Goal: Book appointment/travel/reservation

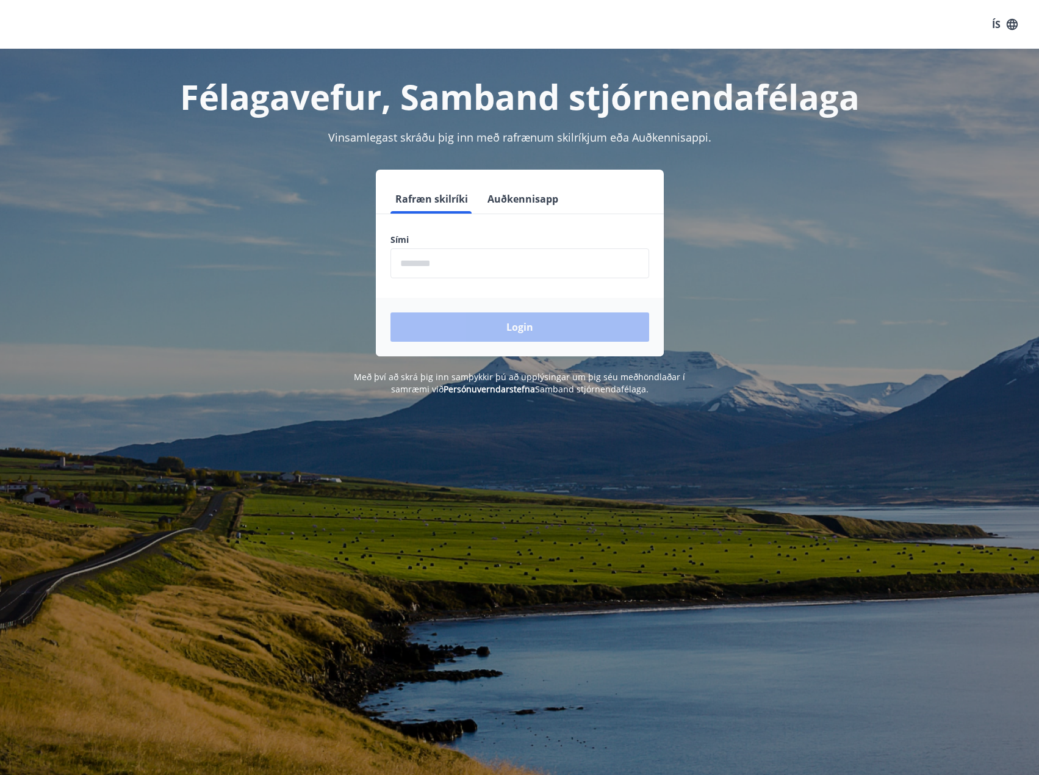
click at [445, 265] on input "phone" at bounding box center [519, 263] width 259 height 30
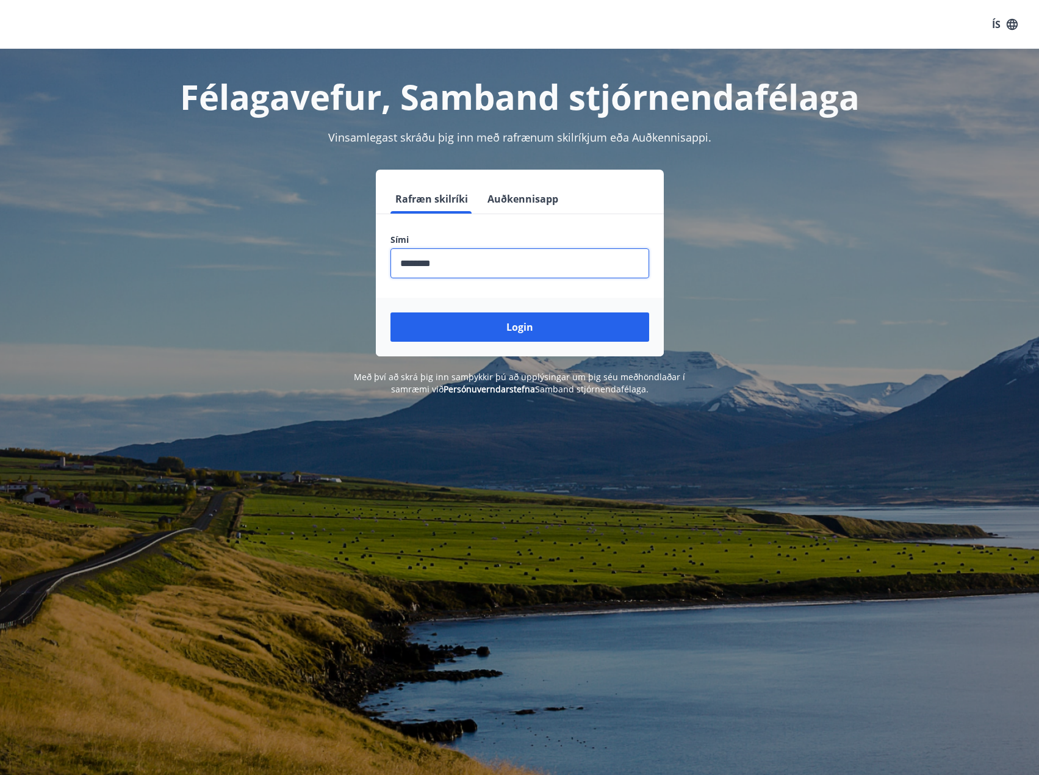
type input "********"
click at [390, 312] on button "Login" at bounding box center [519, 326] width 259 height 29
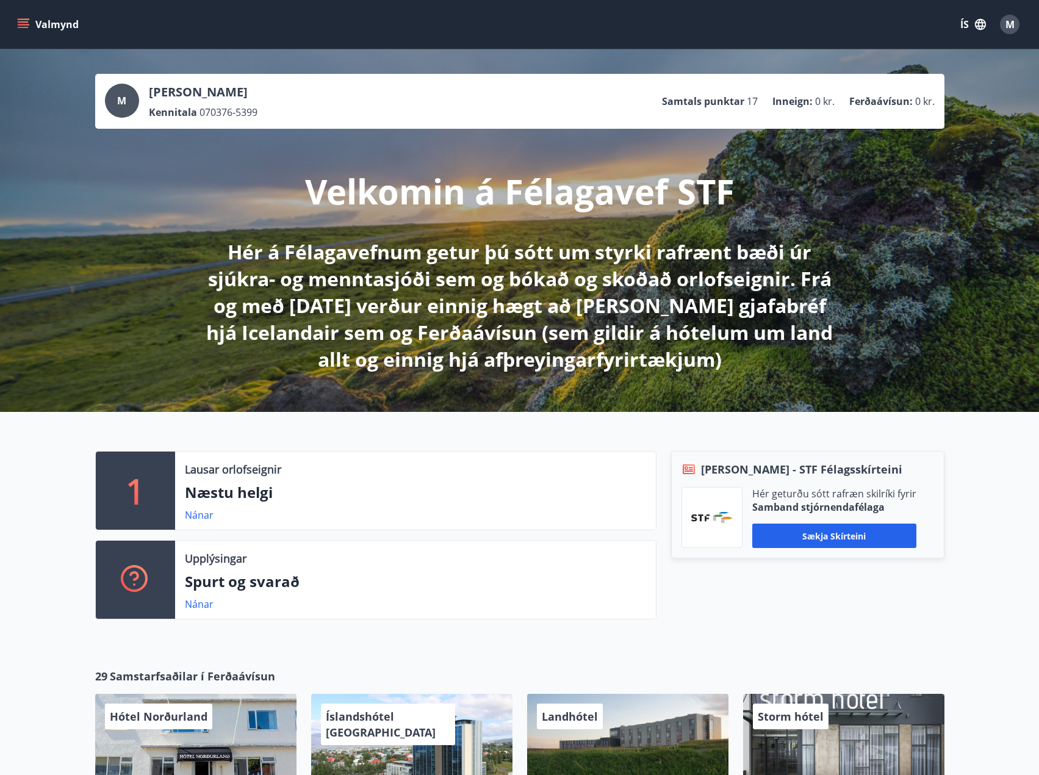
click at [35, 24] on button "Valmynd" at bounding box center [49, 24] width 69 height 22
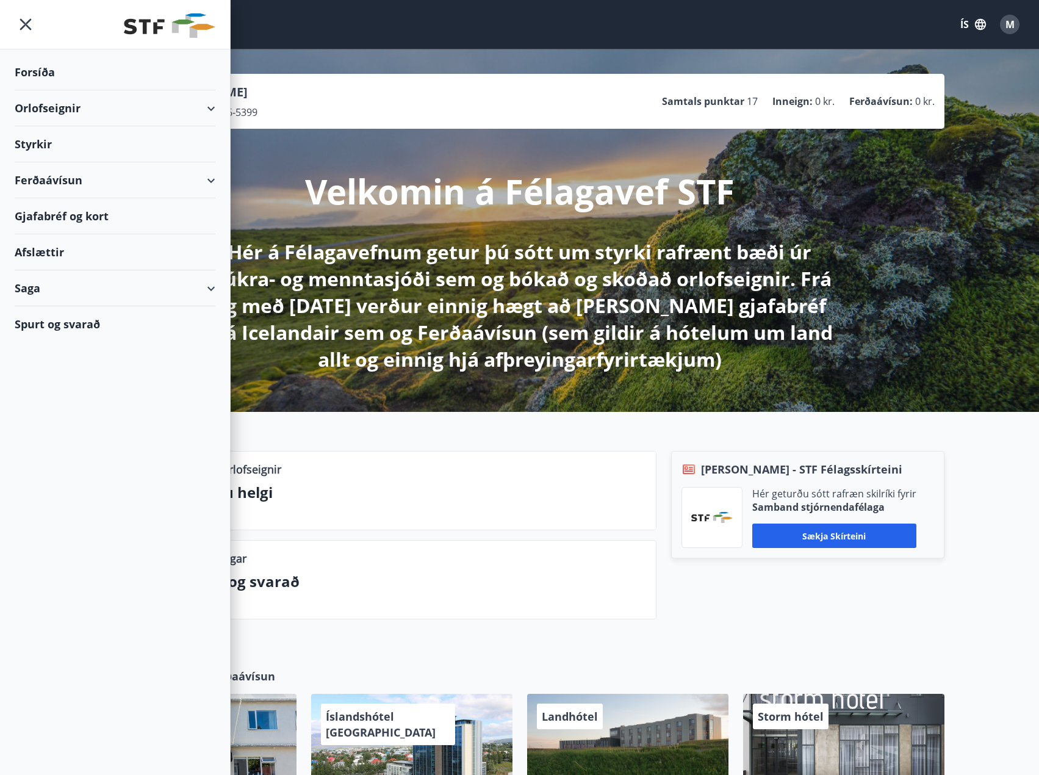
click at [201, 109] on div "Orlofseignir" at bounding box center [115, 108] width 201 height 36
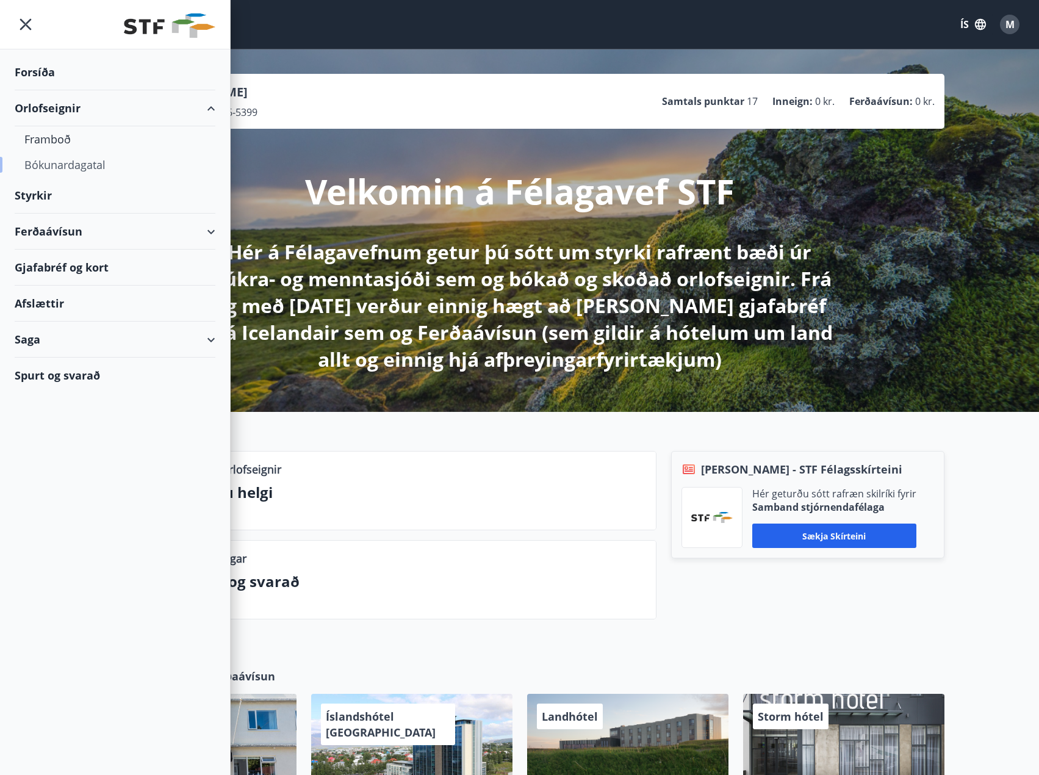
click at [87, 165] on div "Bókunardagatal" at bounding box center [114, 165] width 181 height 26
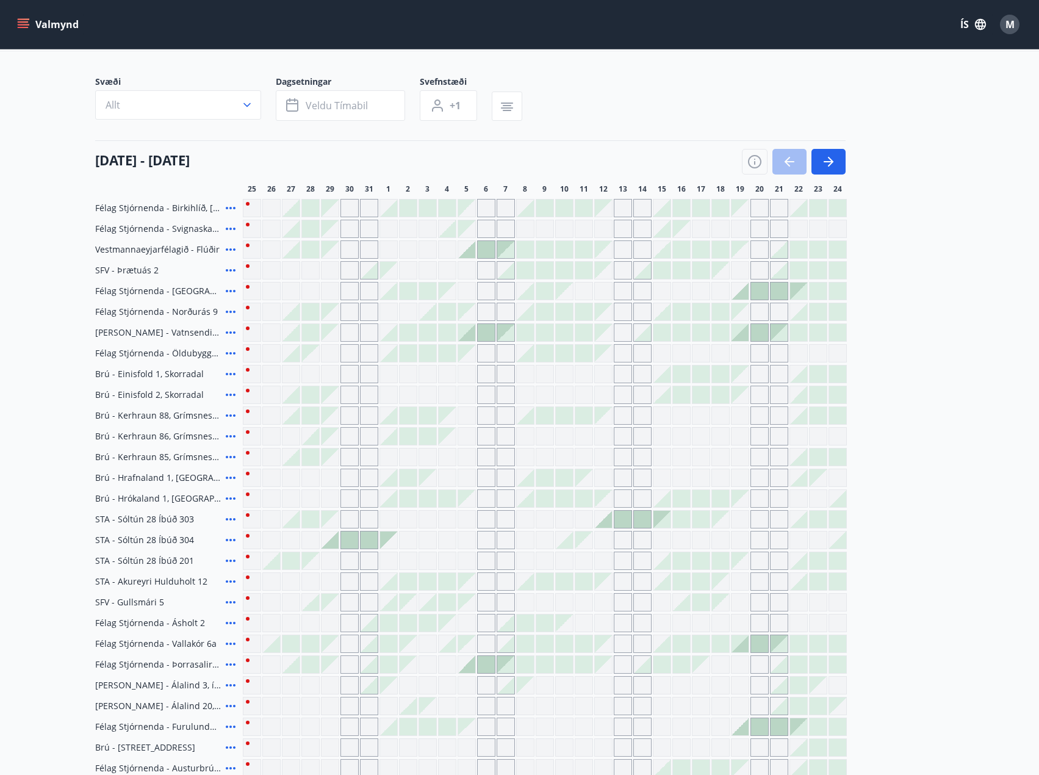
scroll to position [220, 0]
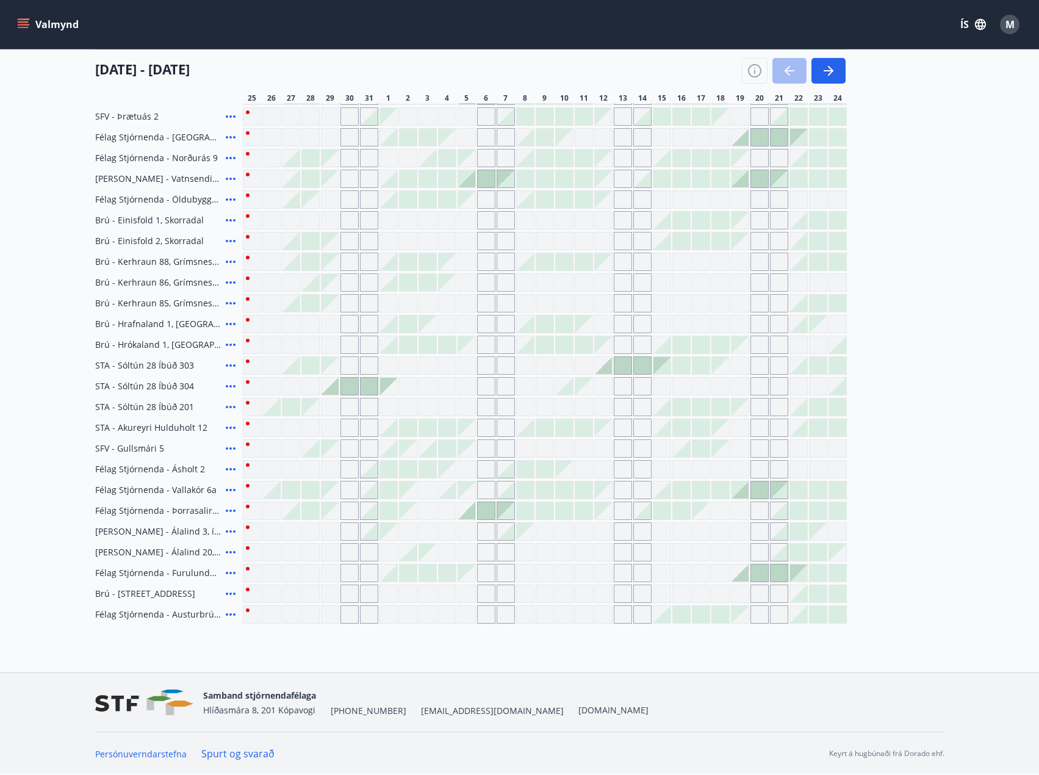
click at [333, 388] on div at bounding box center [330, 386] width 17 height 17
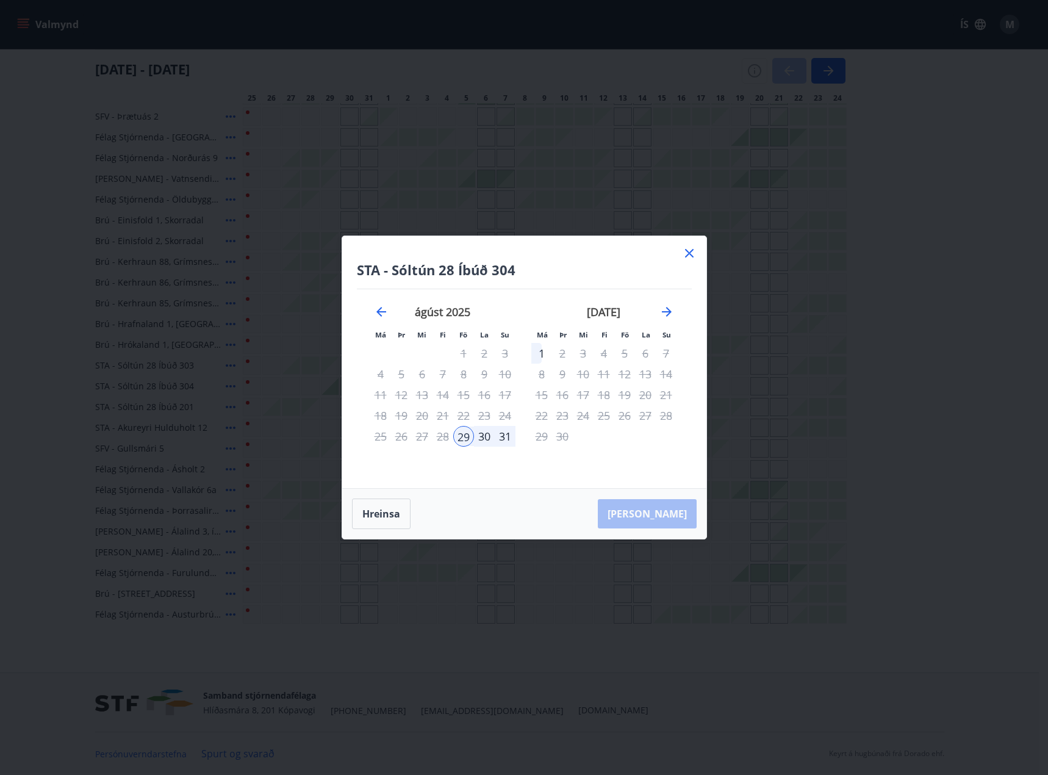
click at [504, 439] on div "31" at bounding box center [505, 436] width 21 height 21
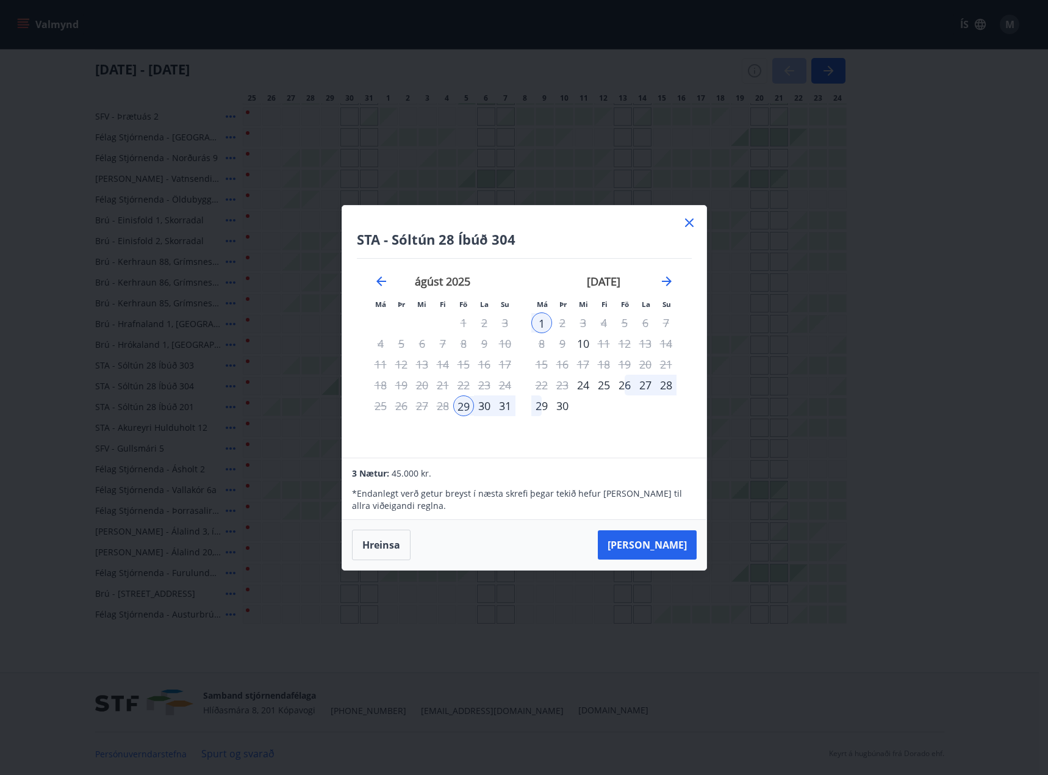
click at [690, 226] on icon at bounding box center [689, 222] width 15 height 15
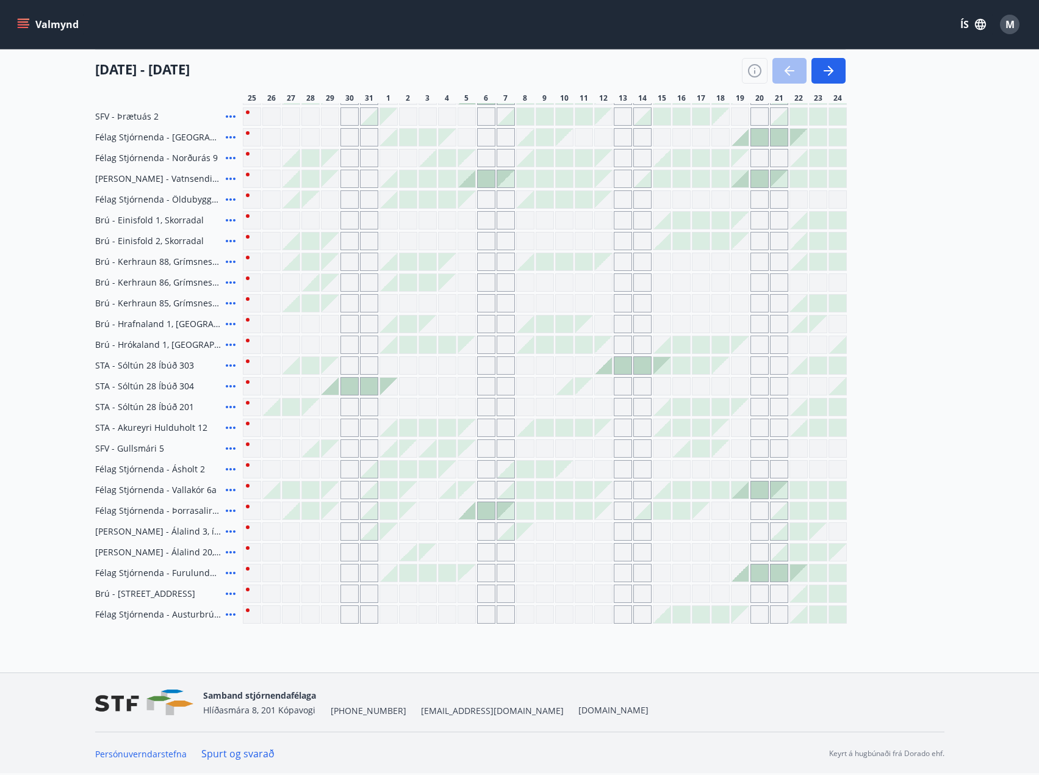
click at [689, 222] on div at bounding box center [681, 220] width 17 height 17
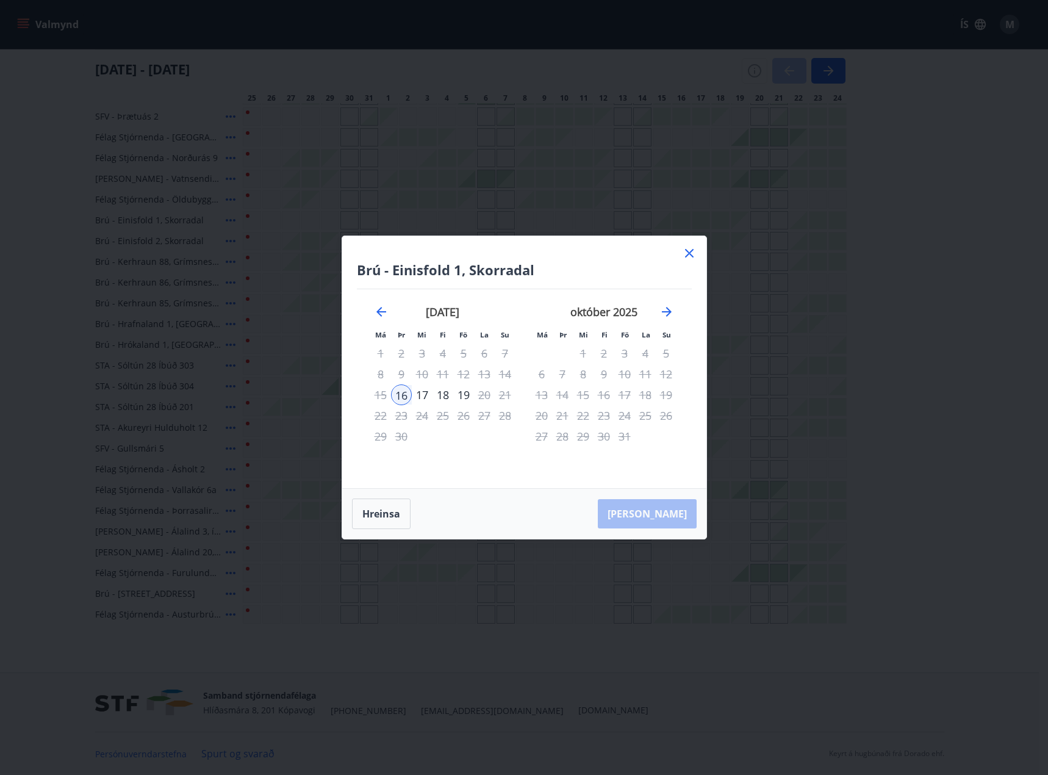
click at [693, 256] on icon at bounding box center [689, 253] width 15 height 15
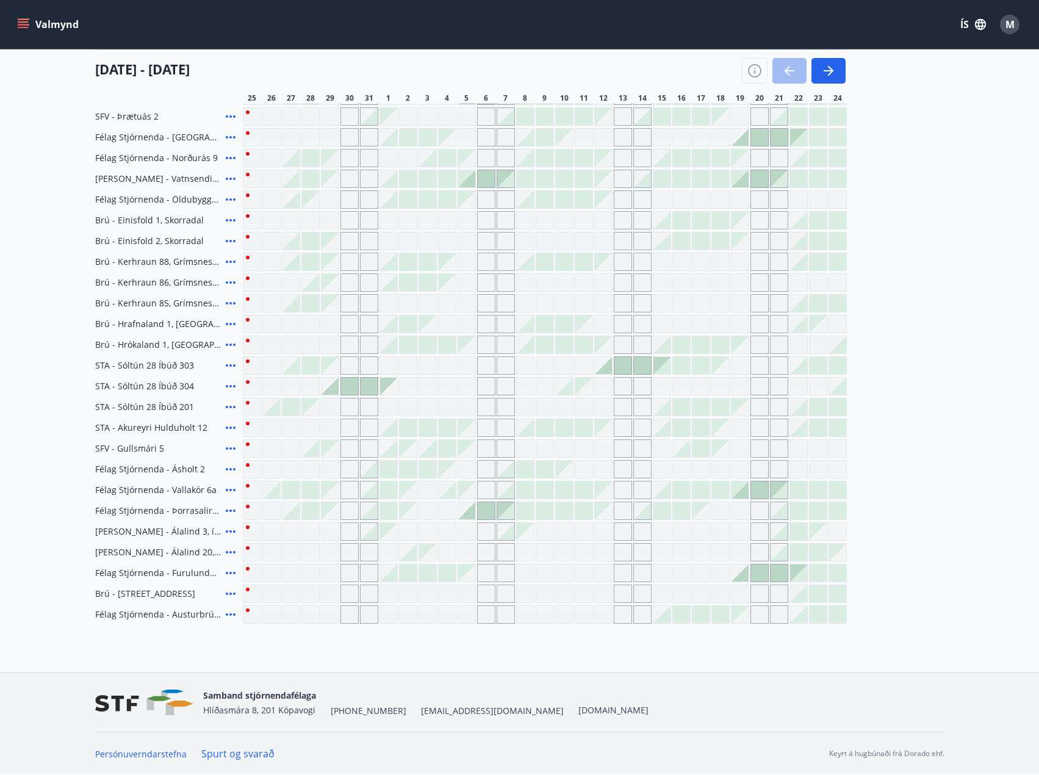
click at [228, 383] on icon at bounding box center [230, 386] width 15 height 15
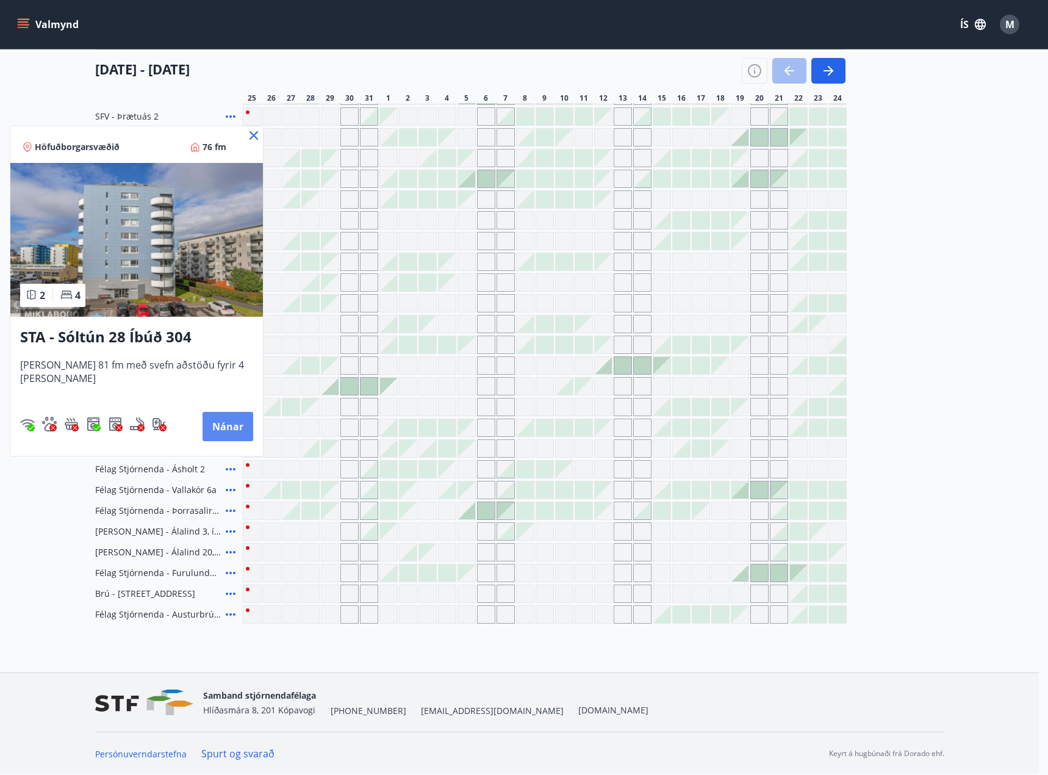
click at [214, 426] on button "Nánar" at bounding box center [228, 426] width 51 height 29
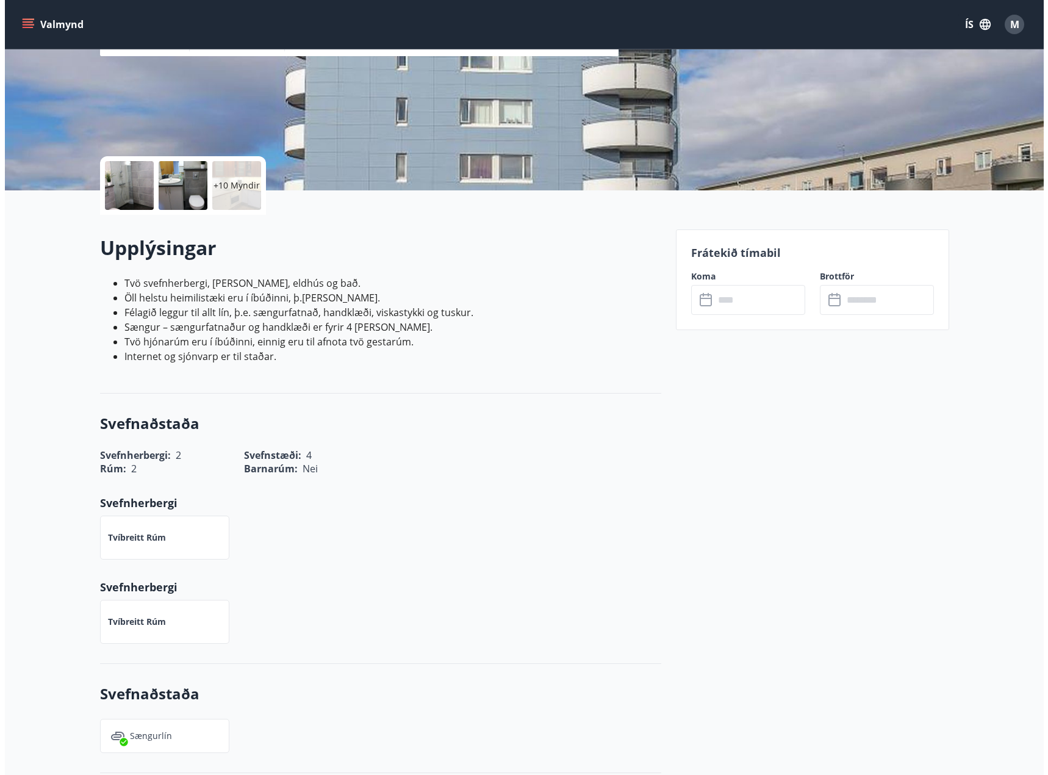
scroll to position [183, 0]
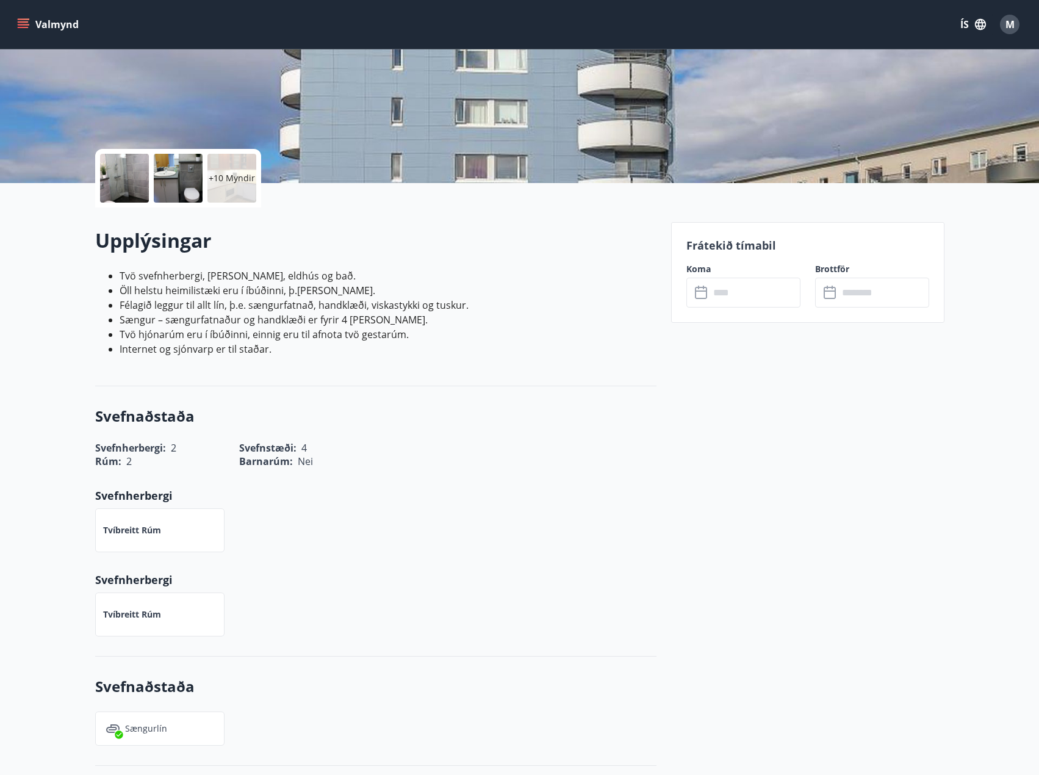
click at [218, 192] on div "+10 Myndir" at bounding box center [231, 178] width 49 height 49
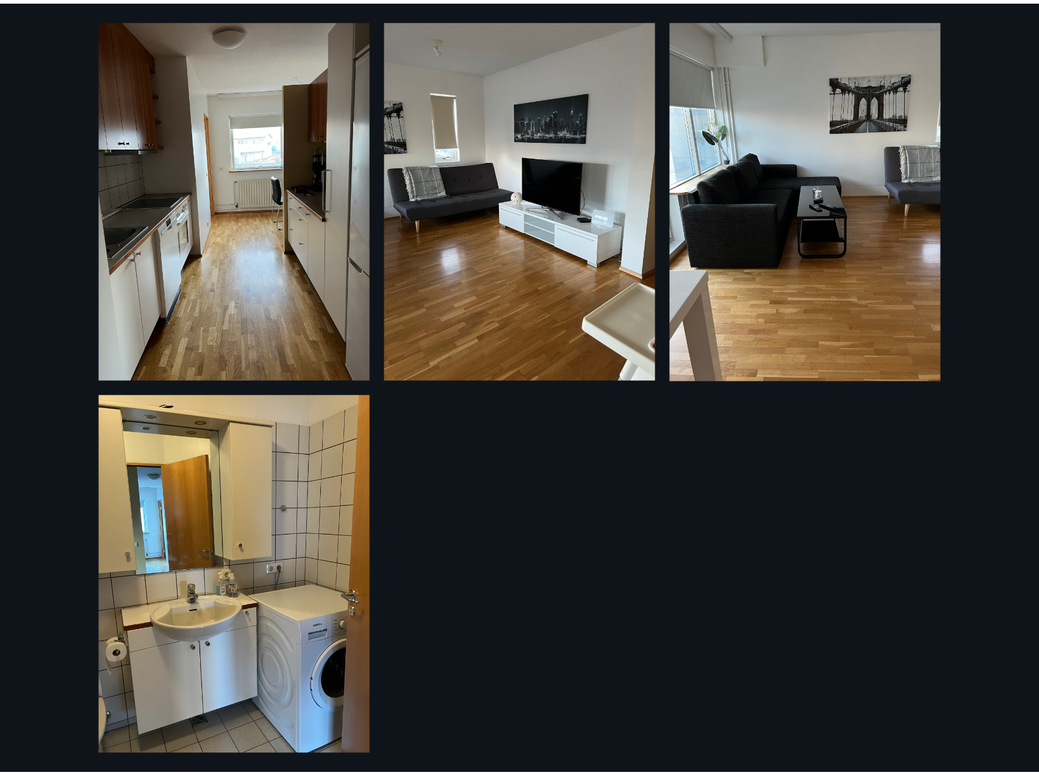
scroll to position [1303, 0]
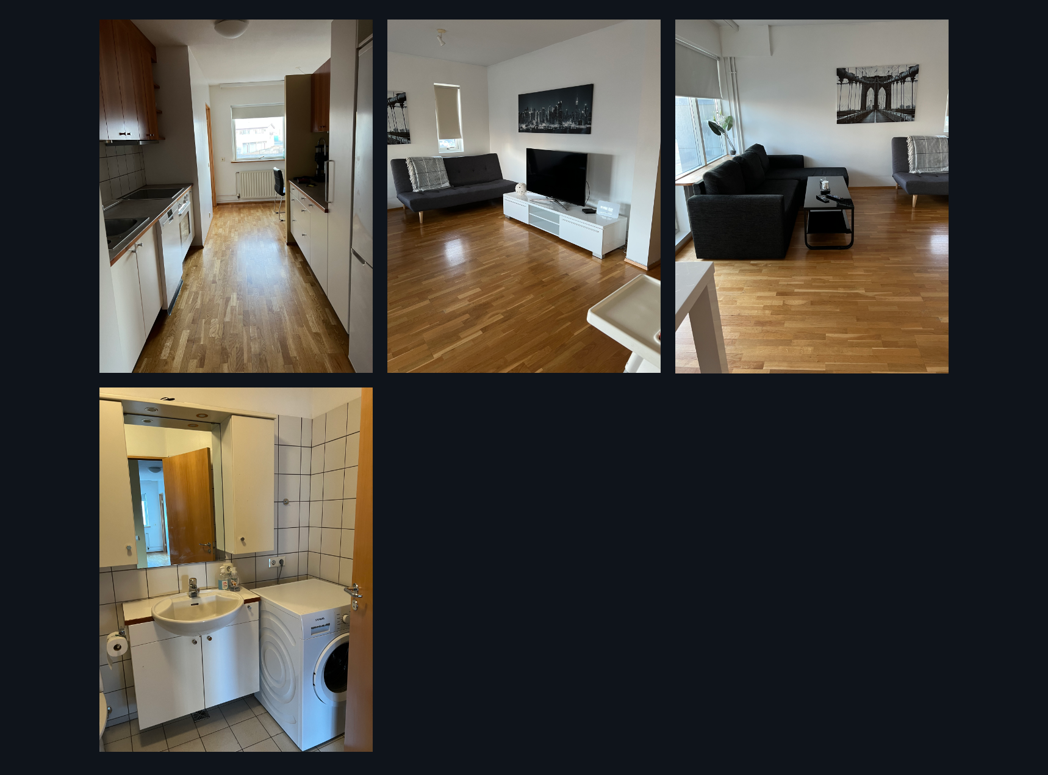
click at [31, 41] on div "16 Myndir" at bounding box center [524, 387] width 1048 height 775
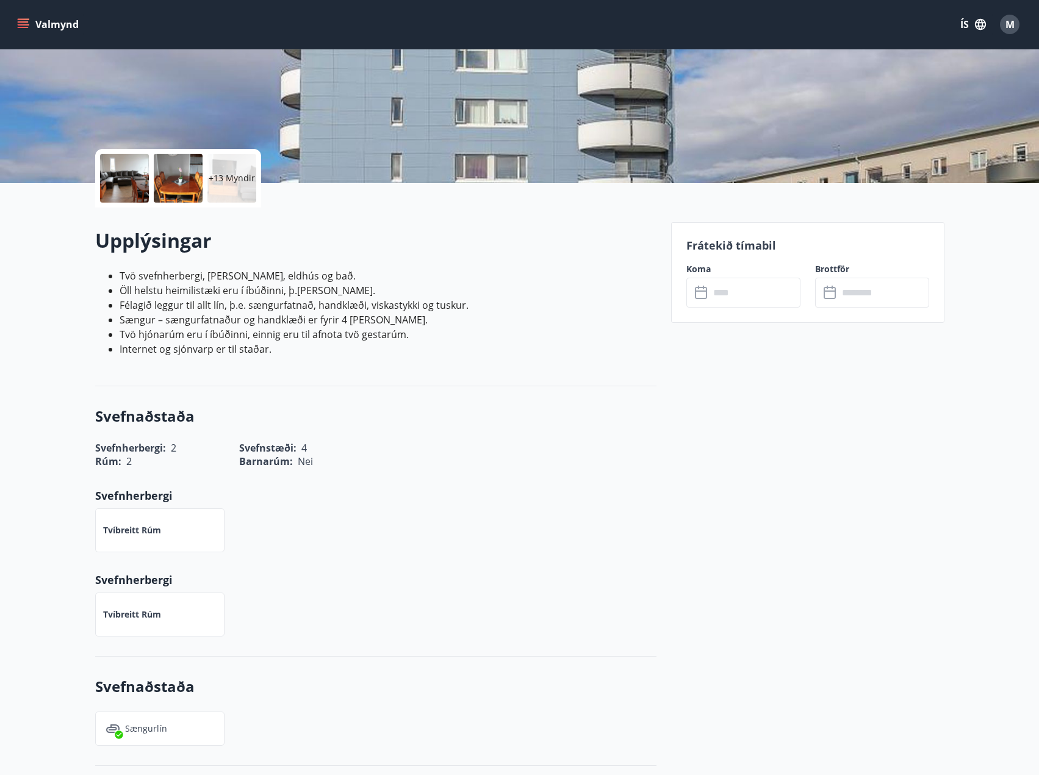
click at [21, 18] on button "Valmynd" at bounding box center [49, 24] width 69 height 22
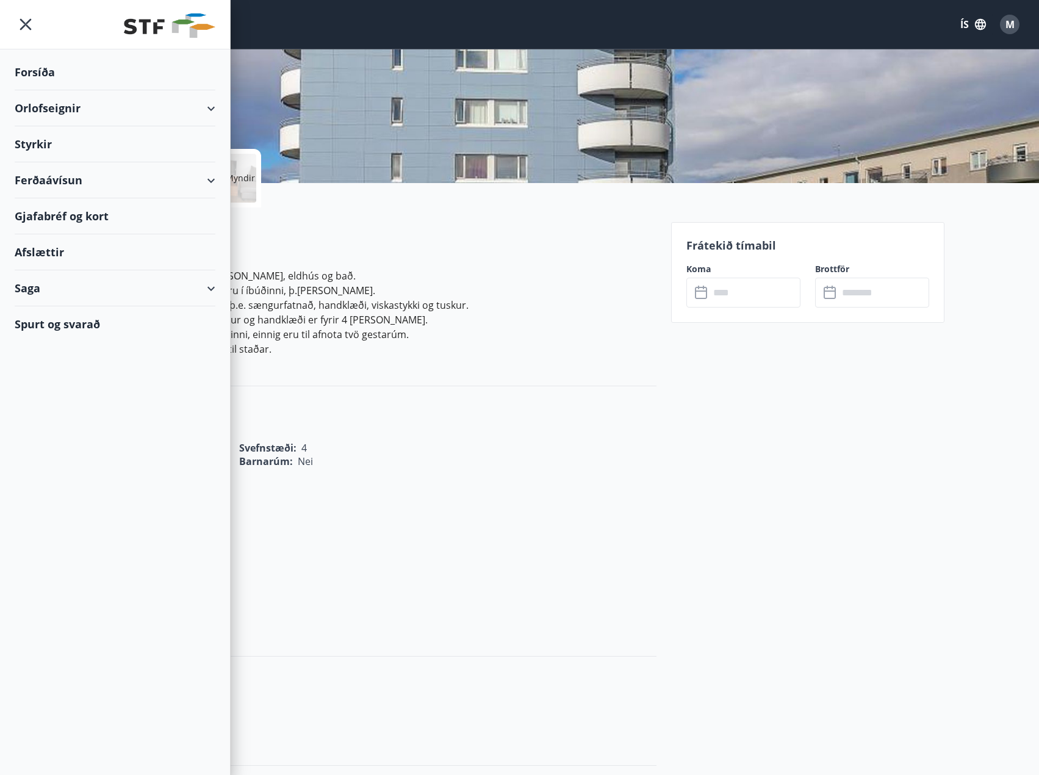
click at [85, 108] on div "Orlofseignir" at bounding box center [115, 108] width 201 height 36
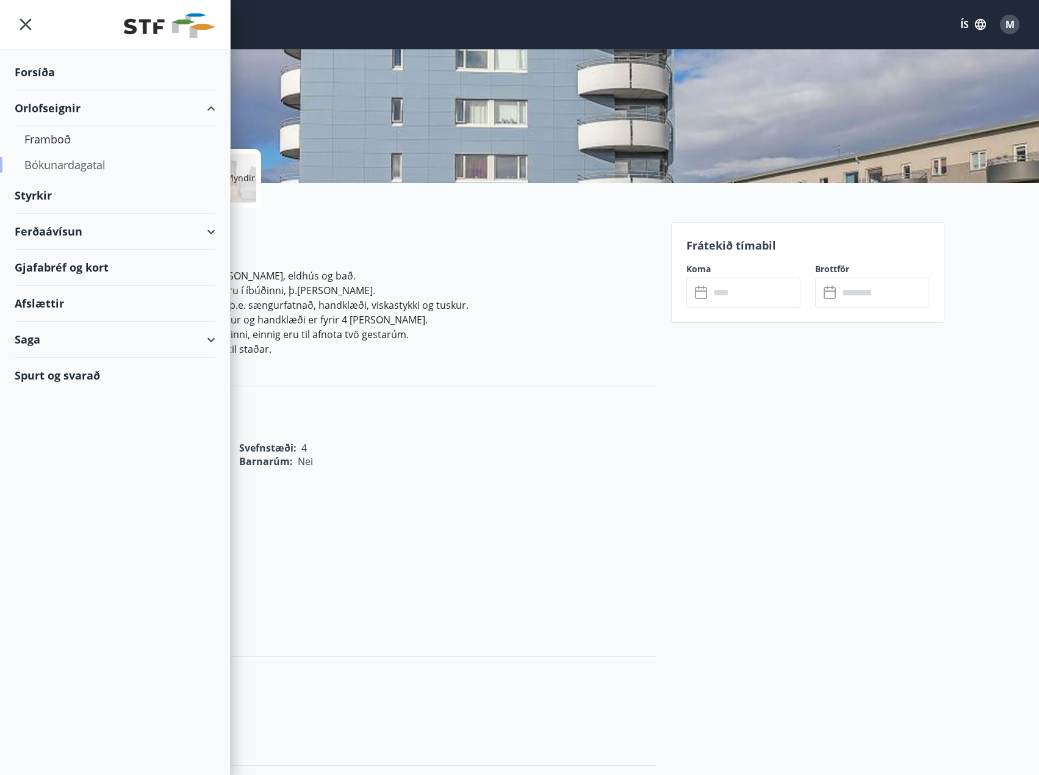
click at [73, 159] on div "Bókunardagatal" at bounding box center [114, 165] width 181 height 26
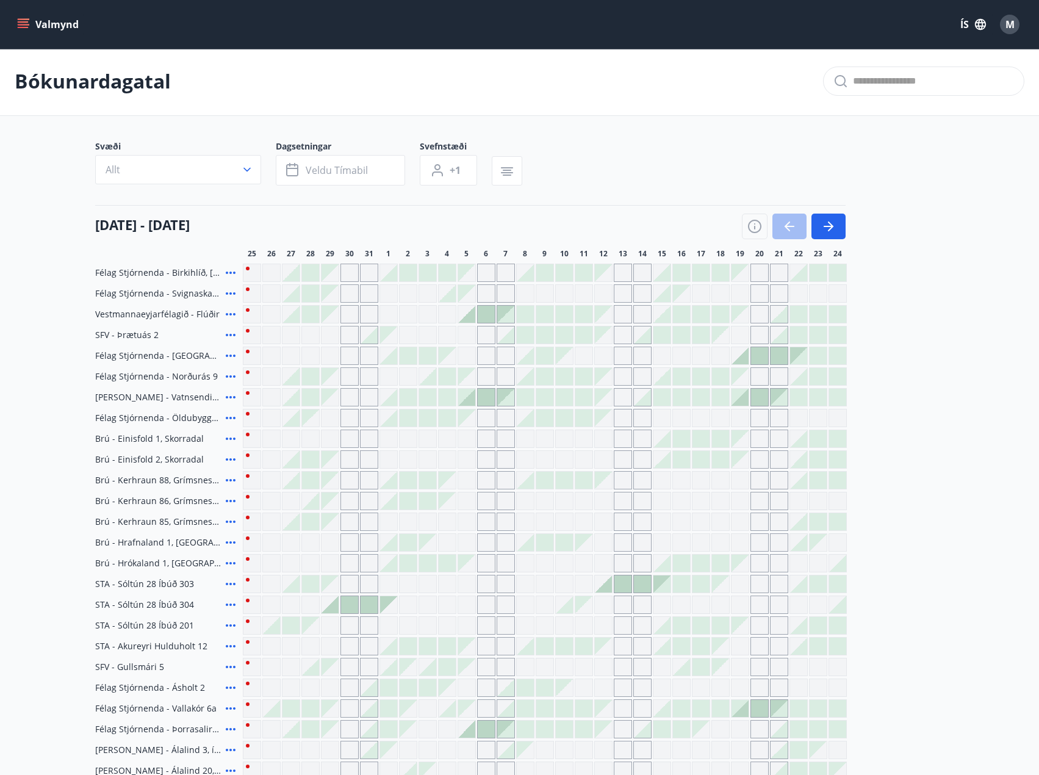
scroll to position [183, 0]
